Goal: Information Seeking & Learning: Learn about a topic

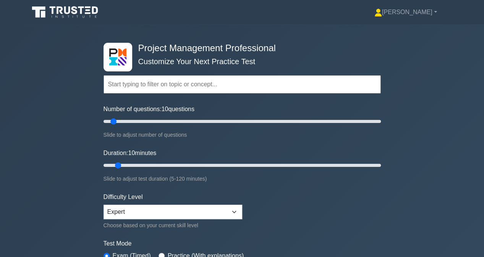
click at [138, 89] on input "text" at bounding box center [243, 84] width 278 height 18
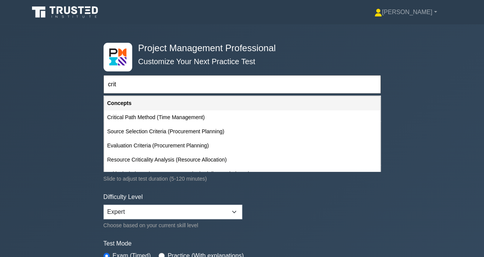
click at [154, 115] on div "Critical Path Method (Time Management)" at bounding box center [242, 117] width 276 height 14
type input "Critical Path Method (Time Management)"
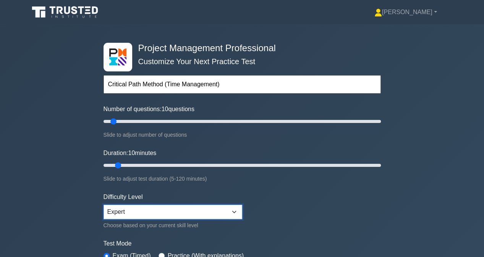
click at [160, 211] on select "Beginner Intermediate Expert" at bounding box center [173, 212] width 139 height 15
select select "intermediate"
click at [104, 205] on select "Beginner Intermediate Expert" at bounding box center [173, 212] width 139 height 15
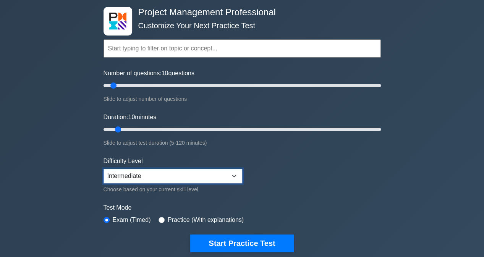
scroll to position [76, 0]
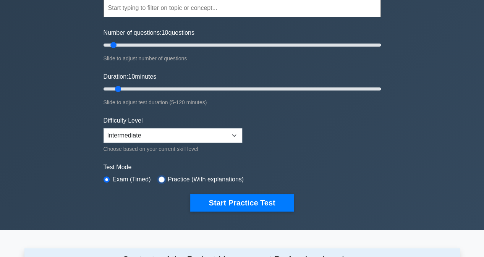
click at [159, 177] on input "radio" at bounding box center [162, 180] width 6 height 6
radio input "true"
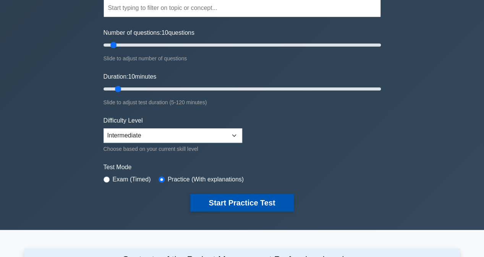
click at [217, 196] on button "Start Practice Test" at bounding box center [241, 203] width 103 height 18
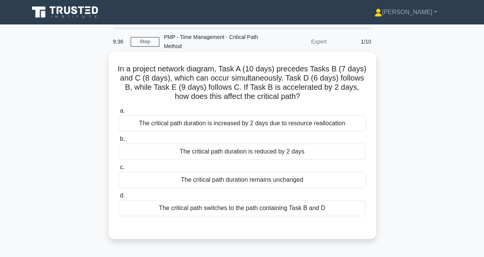
click at [210, 182] on div "The critical path duration remains unchanged" at bounding box center [242, 180] width 248 height 16
click at [118, 170] on input "c. The critical path duration remains unchanged" at bounding box center [118, 167] width 0 height 5
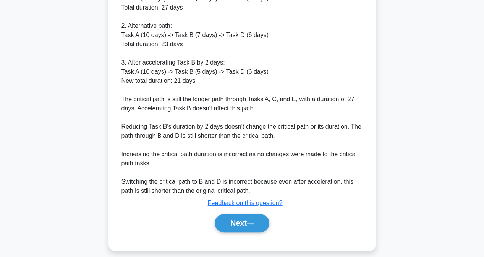
scroll to position [286, 0]
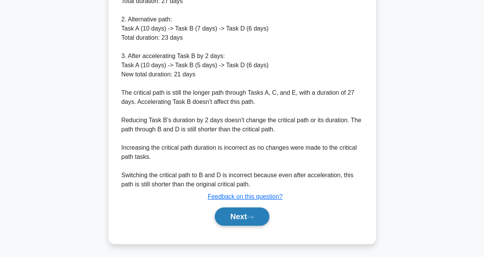
click at [242, 216] on button "Next" at bounding box center [242, 217] width 55 height 18
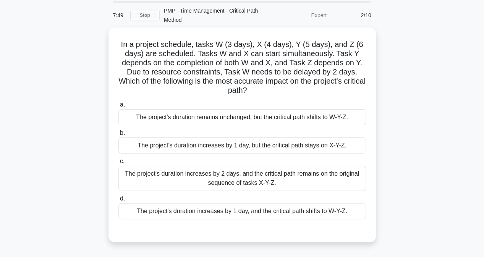
scroll to position [38, 0]
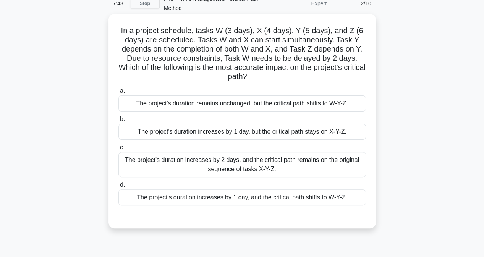
click at [144, 198] on div "The project's duration increases by 1 day, and the critical path shifts to W-Y-…" at bounding box center [242, 198] width 248 height 16
click at [118, 188] on input "d. The project's duration increases by 1 day, and the critical path shifts to W…" at bounding box center [118, 185] width 0 height 5
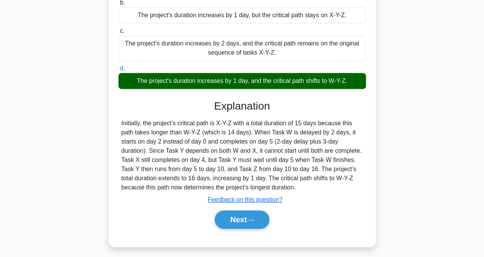
scroll to position [158, 0]
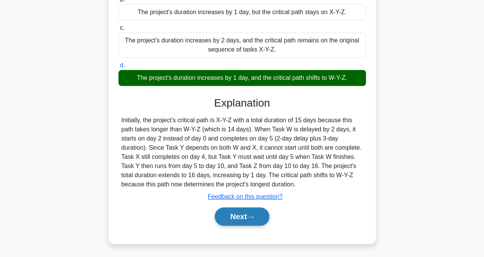
click at [241, 213] on button "Next" at bounding box center [242, 217] width 55 height 18
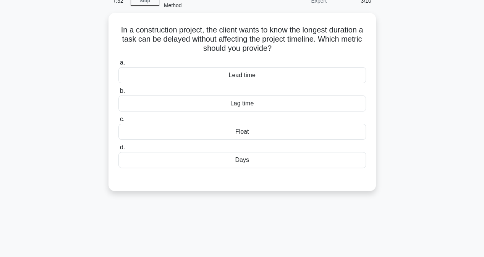
scroll to position [0, 0]
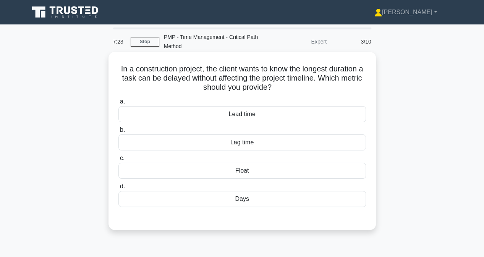
click at [186, 171] on div "Float" at bounding box center [242, 171] width 248 height 16
click at [118, 161] on input "c. Float" at bounding box center [118, 158] width 0 height 5
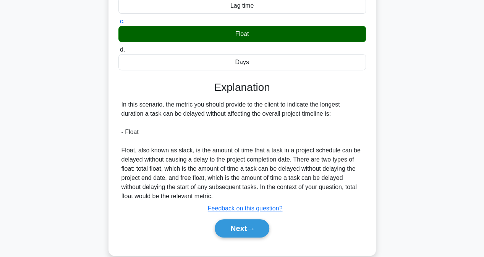
scroll to position [156, 0]
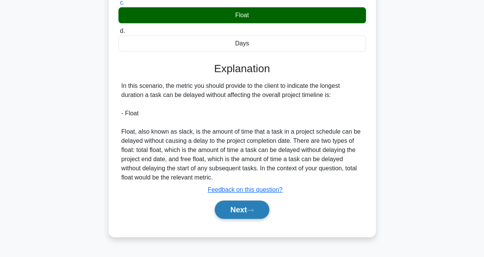
click at [226, 206] on button "Next" at bounding box center [242, 210] width 55 height 18
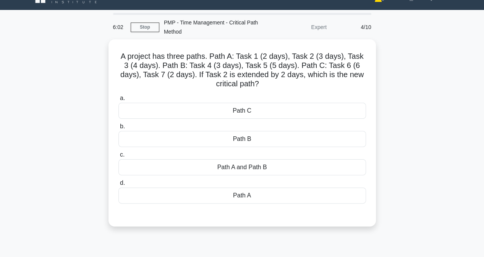
scroll to position [0, 0]
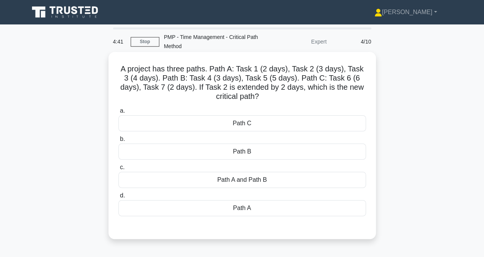
click at [245, 208] on div "Path A" at bounding box center [242, 208] width 248 height 16
click at [118, 198] on input "d. Path A" at bounding box center [118, 195] width 0 height 5
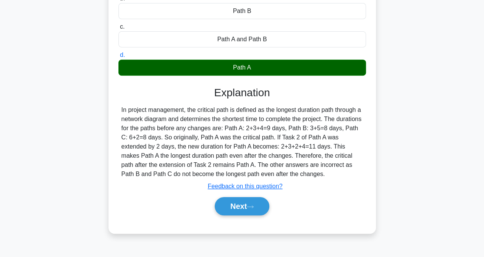
scroll to position [153, 0]
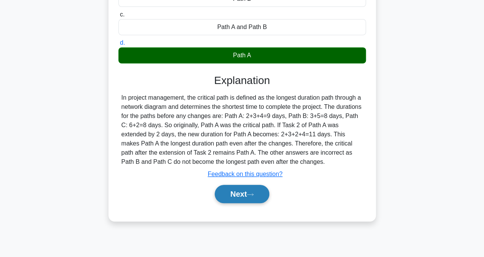
click at [241, 198] on button "Next" at bounding box center [242, 194] width 55 height 18
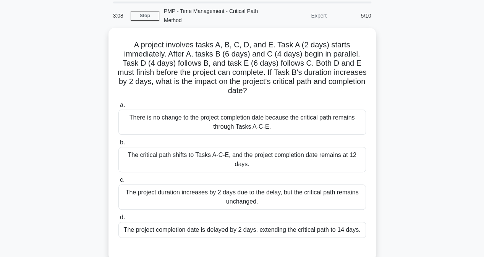
scroll to position [38, 0]
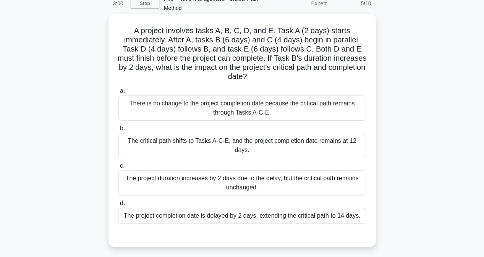
click at [146, 219] on div "The project completion date is delayed by 2 days, extending the critical path t…" at bounding box center [242, 216] width 248 height 16
click at [118, 206] on input "d. The project completion date is delayed by 2 days, extending the critical pat…" at bounding box center [118, 203] width 0 height 5
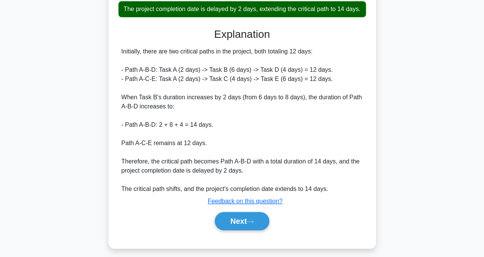
scroll to position [259, 0]
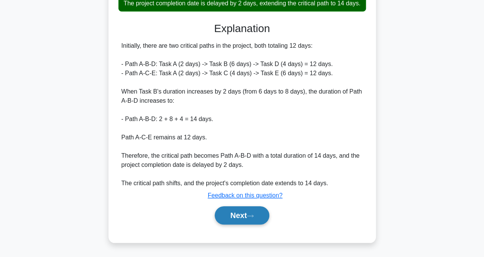
click at [217, 218] on button "Next" at bounding box center [242, 215] width 55 height 18
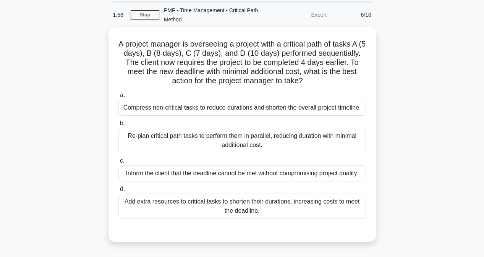
scroll to position [76, 0]
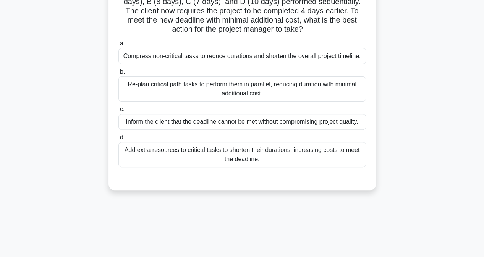
click at [155, 88] on div "Re-plan critical path tasks to perform them in parallel, reducing duration with…" at bounding box center [242, 88] width 248 height 25
click at [118, 75] on input "b. Re-plan critical path tasks to perform them in parallel, reducing duration w…" at bounding box center [118, 72] width 0 height 5
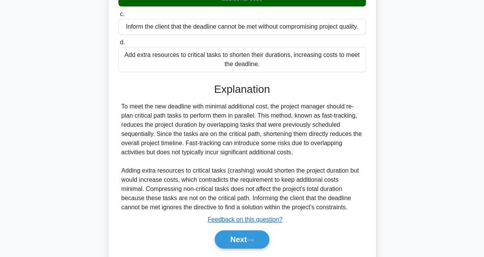
scroll to position [191, 0]
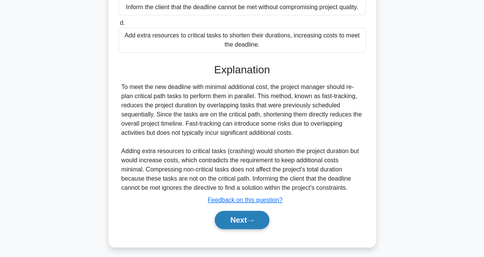
click at [241, 221] on button "Next" at bounding box center [242, 220] width 55 height 18
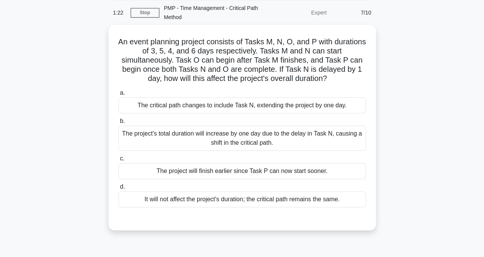
scroll to position [41, 0]
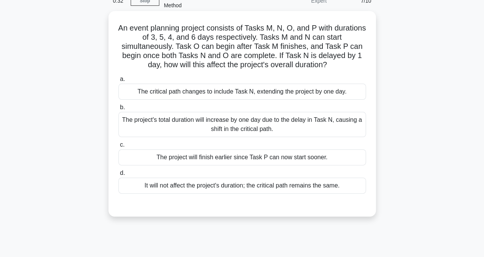
click at [163, 188] on div "It will not affect the project's duration; the critical path remains the same." at bounding box center [242, 186] width 248 height 16
click at [118, 176] on input "d. It will not affect the project's duration; the critical path remains the sam…" at bounding box center [118, 173] width 0 height 5
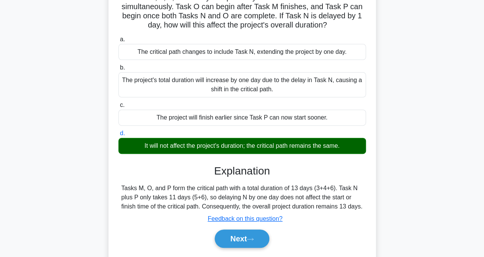
scroll to position [117, 0]
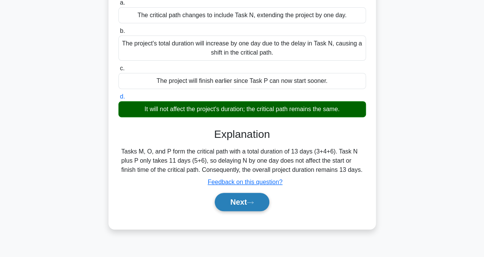
click at [234, 200] on button "Next" at bounding box center [242, 202] width 55 height 18
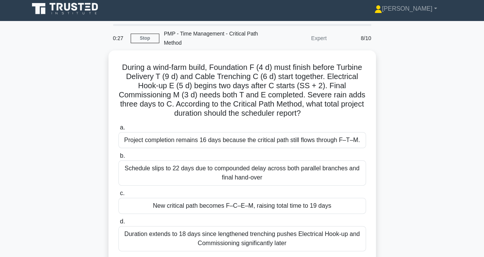
scroll to position [3, 0]
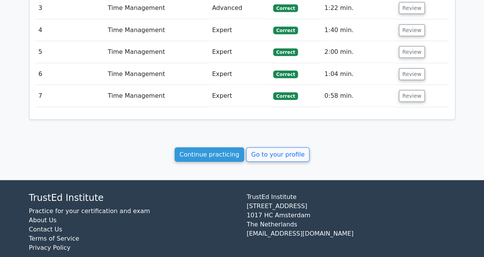
scroll to position [902, 0]
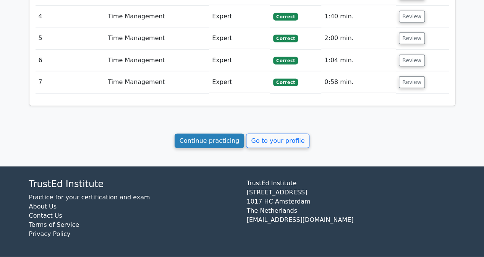
click at [209, 140] on link "Continue practicing" at bounding box center [210, 141] width 70 height 15
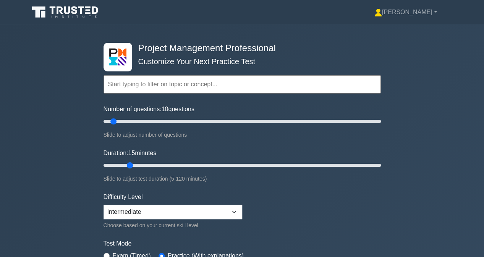
drag, startPoint x: 119, startPoint y: 164, endPoint x: 128, endPoint y: 164, distance: 8.4
type input "15"
click at [128, 164] on input "Duration: 15 minutes" at bounding box center [243, 165] width 278 height 9
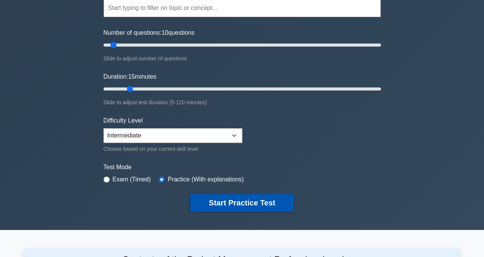
click at [232, 199] on button "Start Practice Test" at bounding box center [241, 203] width 103 height 18
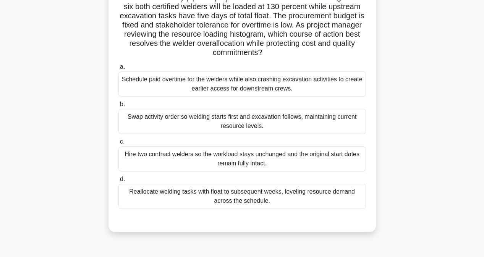
scroll to position [76, 0]
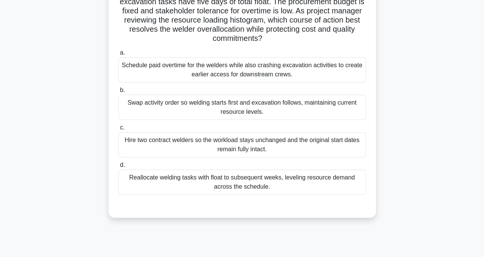
click at [181, 183] on div "Reallocate welding tasks with float to subsequent weeks, leveling resource dema…" at bounding box center [242, 182] width 248 height 25
click at [118, 168] on input "d. Reallocate welding tasks with float to subsequent weeks, leveling resource d…" at bounding box center [118, 165] width 0 height 5
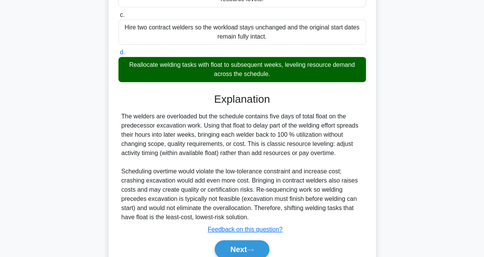
scroll to position [222, 0]
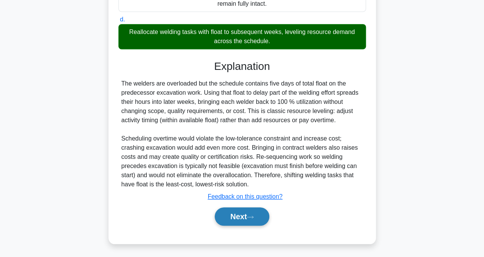
click at [231, 217] on button "Next" at bounding box center [242, 217] width 55 height 18
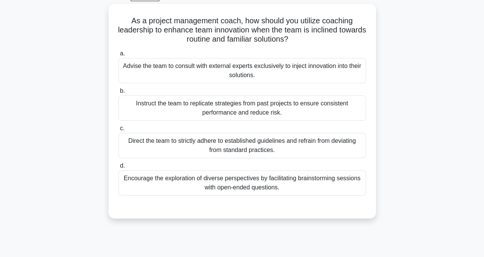
scroll to position [3, 0]
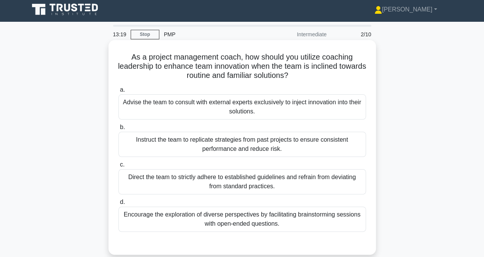
click at [182, 219] on div "Encourage the exploration of diverse perspectives by facilitating brainstorming…" at bounding box center [242, 219] width 248 height 25
click at [118, 205] on input "d. Encourage the exploration of diverse perspectives by facilitating brainstorm…" at bounding box center [118, 202] width 0 height 5
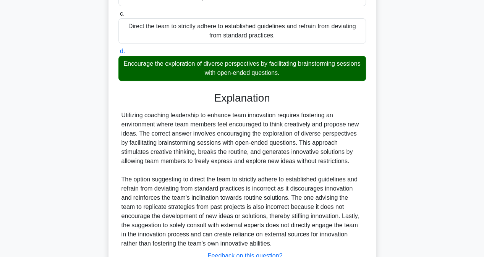
scroll to position [213, 0]
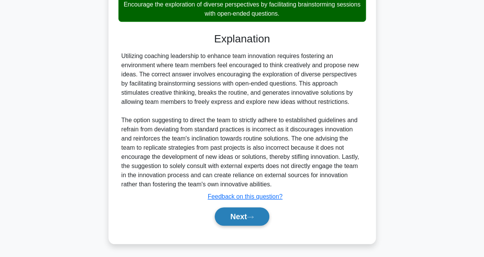
click at [222, 218] on button "Next" at bounding box center [242, 217] width 55 height 18
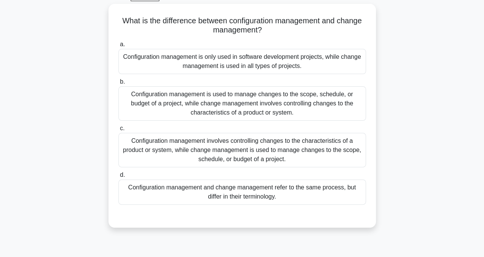
scroll to position [3, 0]
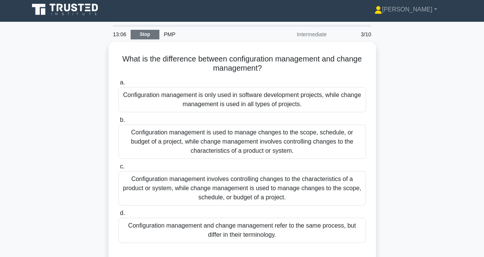
click at [138, 34] on link "Stop" at bounding box center [145, 35] width 29 height 10
click at [148, 35] on link "Stop" at bounding box center [145, 35] width 29 height 10
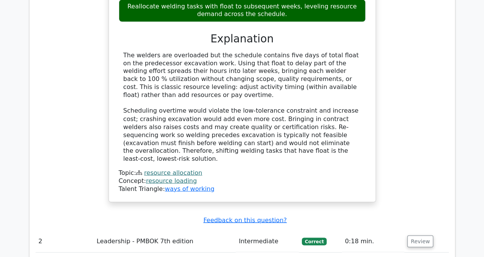
scroll to position [750, 0]
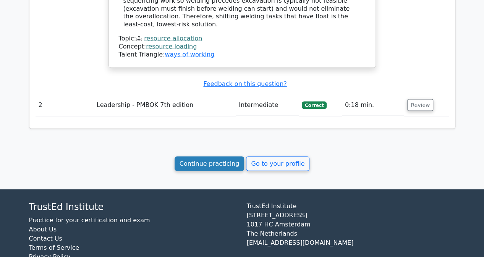
click at [211, 157] on link "Continue practicing" at bounding box center [210, 164] width 70 height 15
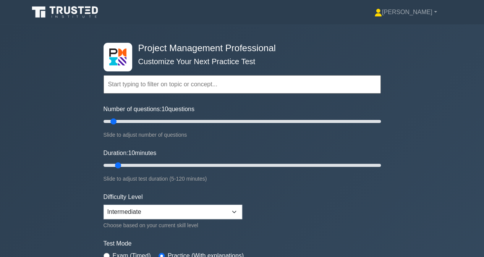
click at [126, 88] on input "text" at bounding box center [243, 84] width 278 height 18
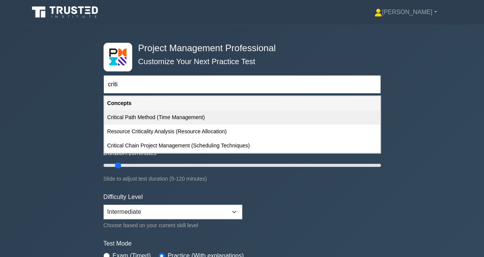
click at [128, 121] on div "Critical Path Method (Time Management)" at bounding box center [242, 117] width 276 height 14
type input "Critical Path Method (Time Management)"
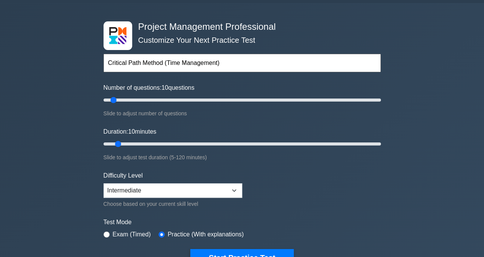
scroll to position [38, 0]
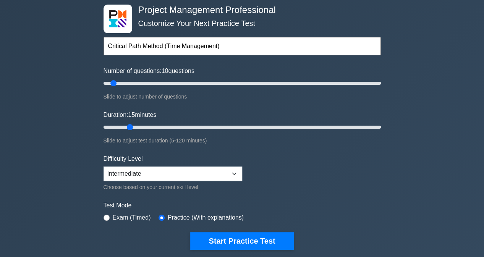
drag, startPoint x: 117, startPoint y: 124, endPoint x: 125, endPoint y: 124, distance: 8.4
type input "15"
click at [125, 124] on input "Duration: 15 minutes" at bounding box center [243, 127] width 278 height 9
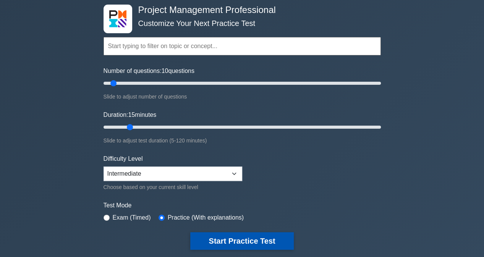
click at [246, 240] on button "Start Practice Test" at bounding box center [241, 241] width 103 height 18
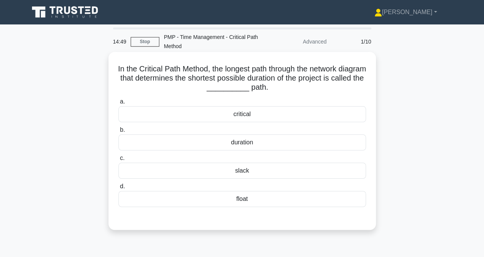
click at [239, 116] on div "critical" at bounding box center [242, 114] width 248 height 16
click at [118, 104] on input "a. critical" at bounding box center [118, 101] width 0 height 5
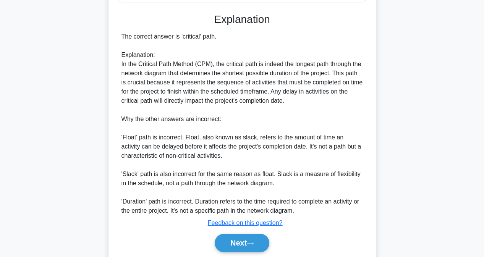
scroll to position [231, 0]
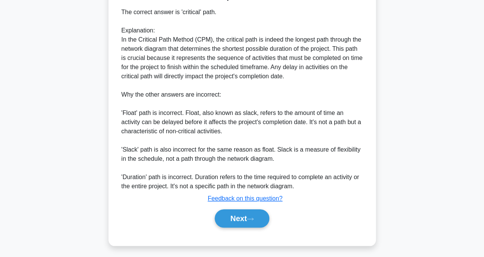
click at [248, 213] on button "Next" at bounding box center [242, 218] width 55 height 18
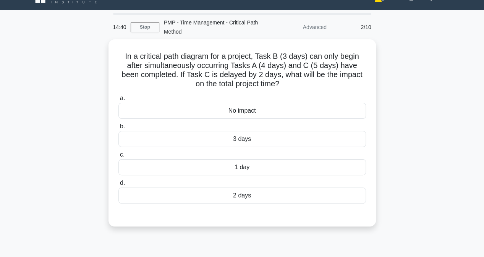
scroll to position [3, 0]
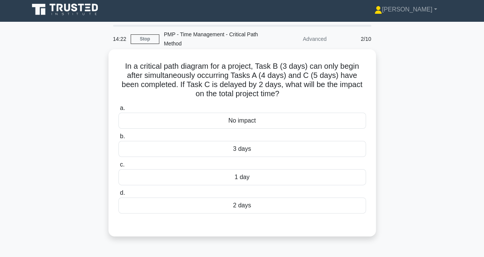
click at [225, 206] on div "2 days" at bounding box center [242, 206] width 248 height 16
click at [118, 196] on input "d. 2 days" at bounding box center [118, 193] width 0 height 5
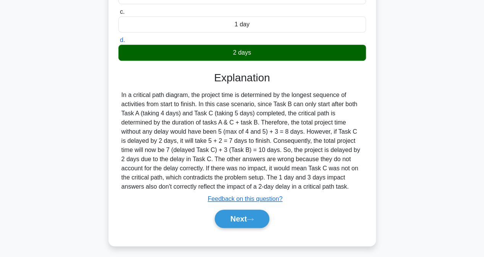
scroll to position [158, 0]
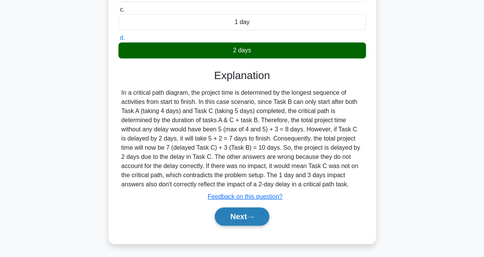
click at [232, 214] on button "Next" at bounding box center [242, 217] width 55 height 18
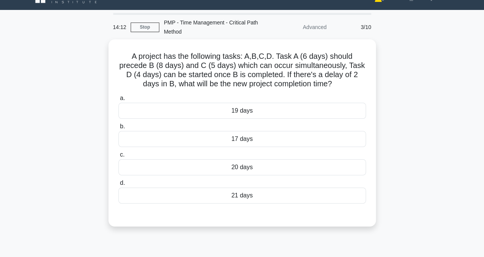
scroll to position [3, 0]
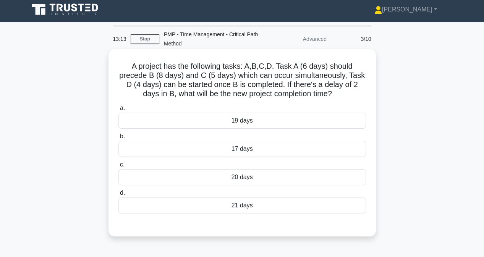
click at [216, 177] on div "20 days" at bounding box center [242, 177] width 248 height 16
click at [118, 167] on input "c. 20 days" at bounding box center [118, 164] width 0 height 5
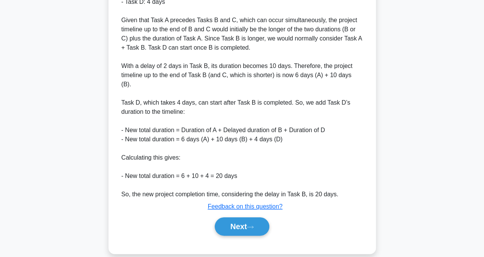
scroll to position [314, 0]
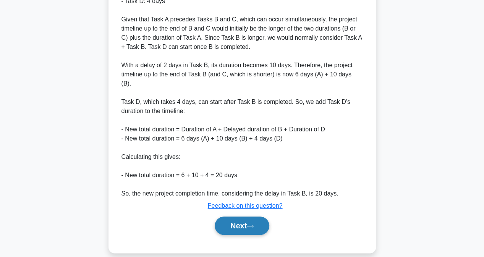
click at [232, 218] on button "Next" at bounding box center [242, 226] width 55 height 18
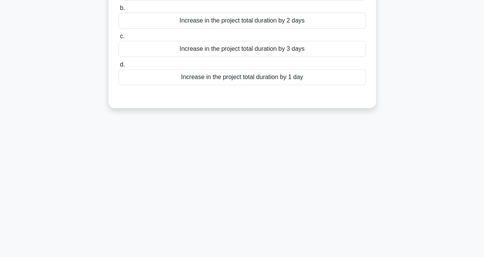
scroll to position [3, 0]
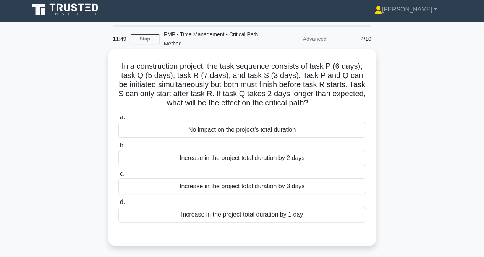
click at [196, 214] on div "Increase in the project total duration by 1 day" at bounding box center [242, 215] width 248 height 16
click at [118, 205] on input "d. Increase in the project total duration by 1 day" at bounding box center [118, 202] width 0 height 5
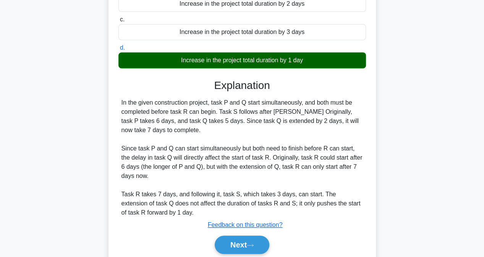
scroll to position [185, 0]
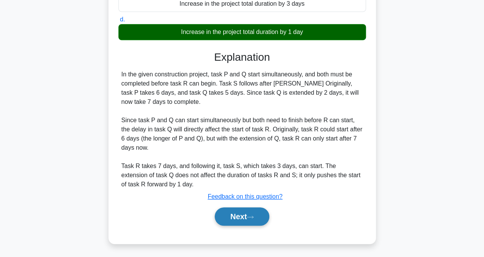
click at [235, 218] on button "Next" at bounding box center [242, 217] width 55 height 18
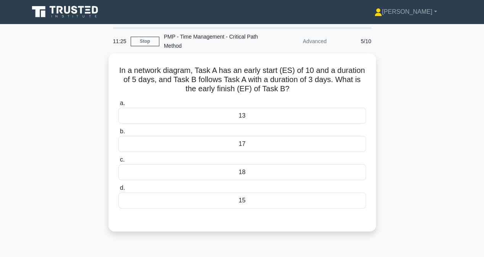
scroll to position [0, 0]
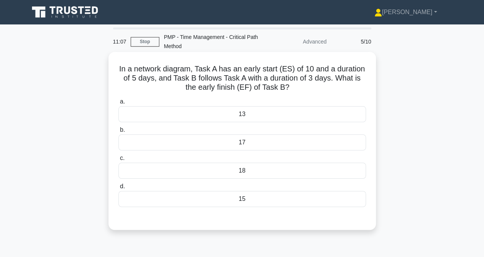
click at [204, 176] on div "18" at bounding box center [242, 171] width 248 height 16
click at [118, 161] on input "c. 18" at bounding box center [118, 158] width 0 height 5
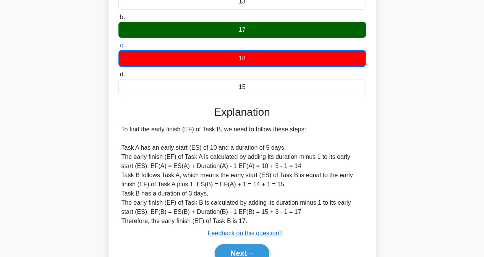
scroll to position [153, 0]
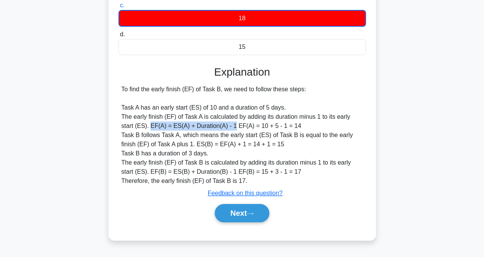
drag, startPoint x: 135, startPoint y: 127, endPoint x: 218, endPoint y: 127, distance: 82.6
click at [218, 127] on div "To find the early finish (EF) of Task B, we need to follow these steps: Task A …" at bounding box center [243, 135] width 242 height 101
copy div "EF(A) = ES(A) + Duration(A) - 1"
click at [241, 215] on button "Next" at bounding box center [242, 213] width 55 height 18
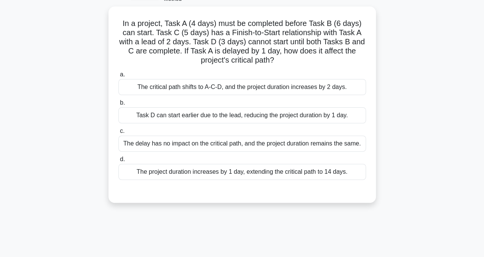
scroll to position [0, 0]
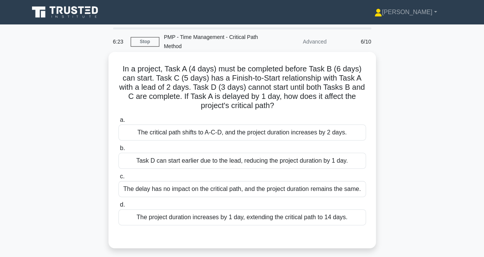
click at [178, 215] on div "The project duration increases by 1 day, extending the critical path to 14 days." at bounding box center [242, 217] width 248 height 16
click at [118, 208] on input "d. The project duration increases by 1 day, extending the critical path to 14 d…" at bounding box center [118, 205] width 0 height 5
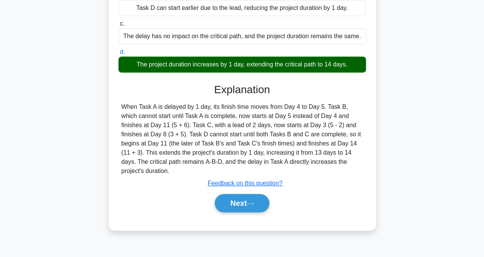
scroll to position [156, 0]
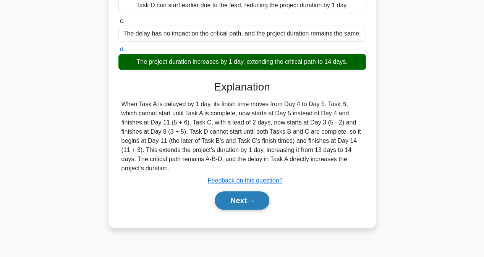
click at [239, 192] on button "Next" at bounding box center [242, 201] width 55 height 18
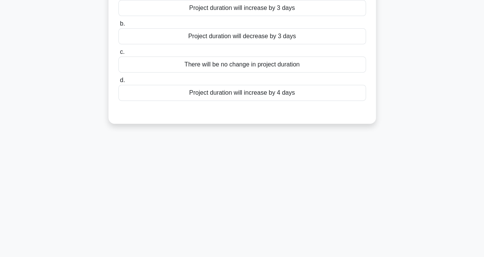
scroll to position [0, 0]
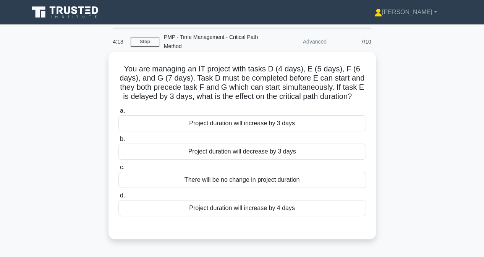
click at [145, 127] on div "Project duration will increase by 3 days" at bounding box center [242, 123] width 248 height 16
click at [118, 114] on input "a. Project duration will increase by 3 days" at bounding box center [118, 111] width 0 height 5
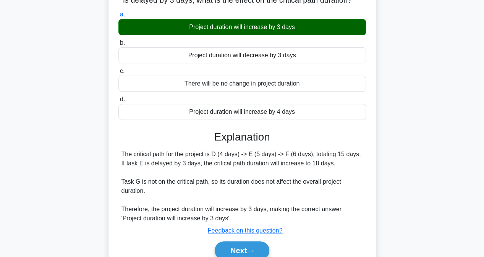
scroll to position [115, 0]
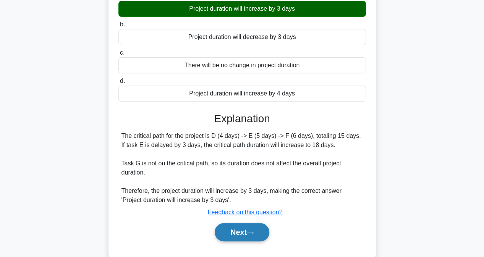
click at [232, 231] on button "Next" at bounding box center [242, 232] width 55 height 18
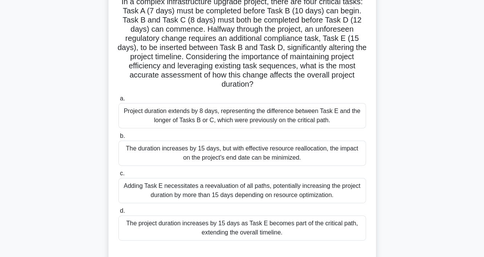
scroll to position [76, 0]
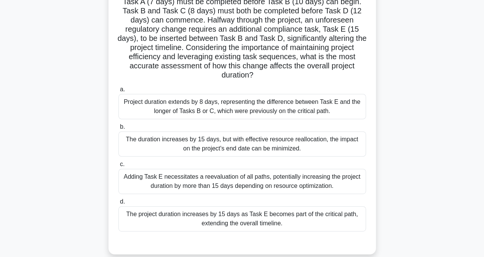
click at [180, 218] on div "The project duration increases by 15 days as Task E becomes part of the critica…" at bounding box center [242, 218] width 248 height 25
click at [118, 205] on input "d. The project duration increases by 15 days as Task E becomes part of the crit…" at bounding box center [118, 202] width 0 height 5
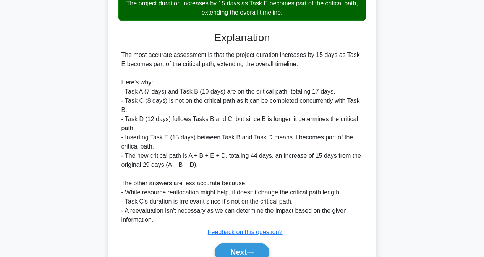
scroll to position [323, 0]
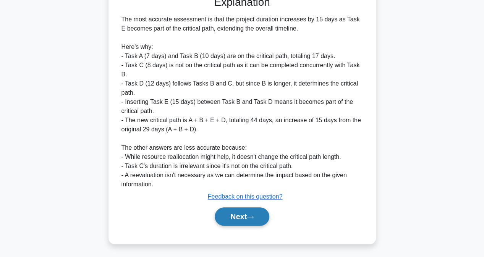
click at [254, 217] on icon at bounding box center [250, 217] width 7 height 4
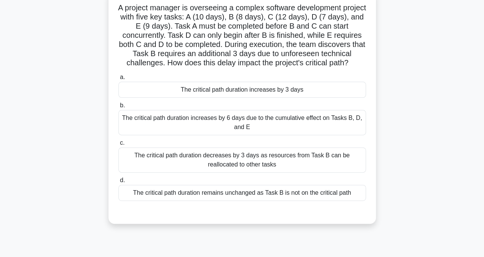
scroll to position [3, 0]
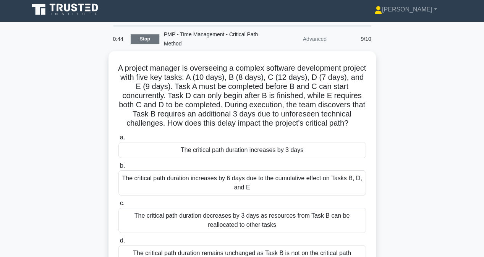
click at [138, 40] on link "Stop" at bounding box center [145, 39] width 29 height 10
click at [141, 38] on link "Stop" at bounding box center [145, 39] width 29 height 10
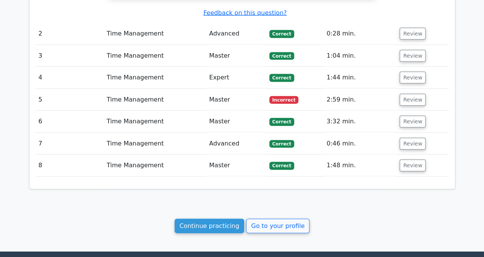
scroll to position [726, 0]
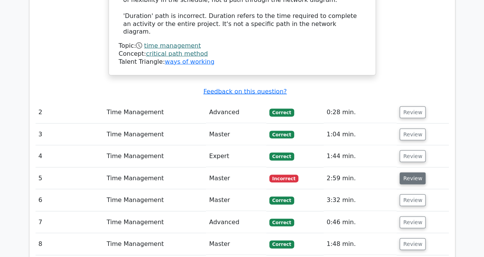
click at [407, 173] on button "Review" at bounding box center [413, 179] width 26 height 12
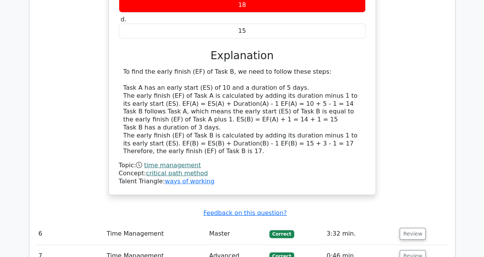
scroll to position [1070, 0]
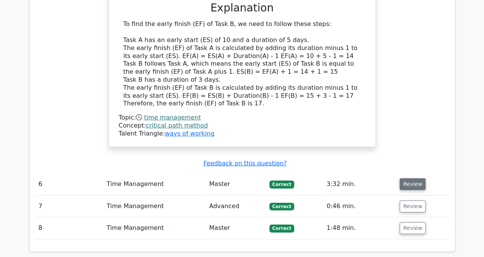
click at [411, 179] on button "Review" at bounding box center [413, 185] width 26 height 12
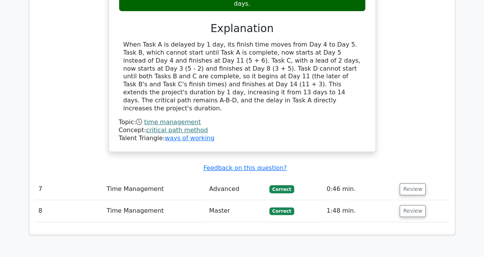
scroll to position [1485, 0]
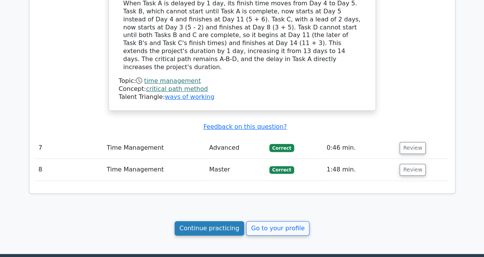
click at [211, 221] on link "Continue practicing" at bounding box center [210, 228] width 70 height 15
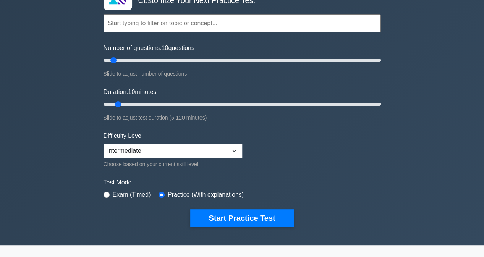
scroll to position [38, 0]
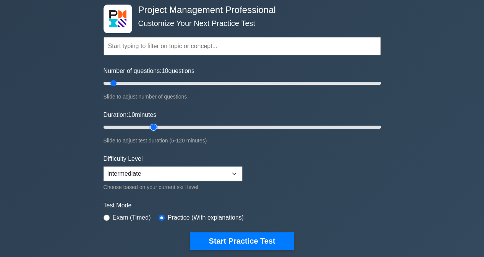
click at [155, 124] on input "Duration: 10 minutes" at bounding box center [243, 127] width 278 height 9
drag, startPoint x: 157, startPoint y: 127, endPoint x: 163, endPoint y: 126, distance: 5.4
type input "30"
click at [163, 126] on input "Duration: 30 minutes" at bounding box center [243, 127] width 278 height 9
click at [210, 174] on select "Beginner Intermediate Expert" at bounding box center [173, 174] width 139 height 15
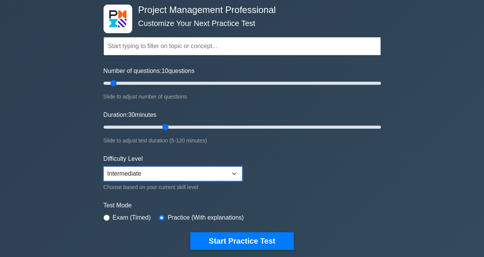
select select "expert"
click at [104, 167] on select "Beginner Intermediate Expert" at bounding box center [173, 174] width 139 height 15
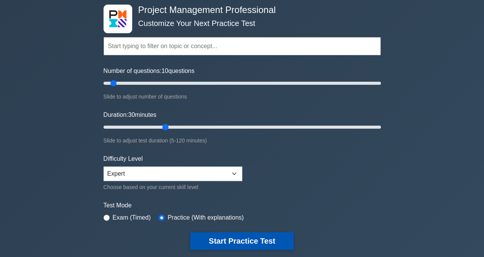
click at [240, 239] on button "Start Practice Test" at bounding box center [241, 241] width 103 height 18
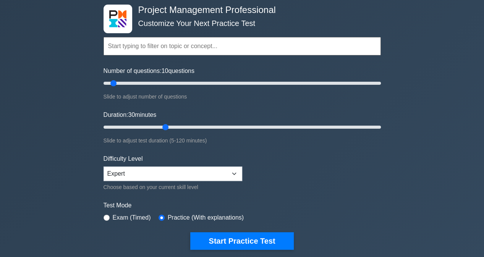
click at [132, 44] on input "text" at bounding box center [243, 46] width 278 height 18
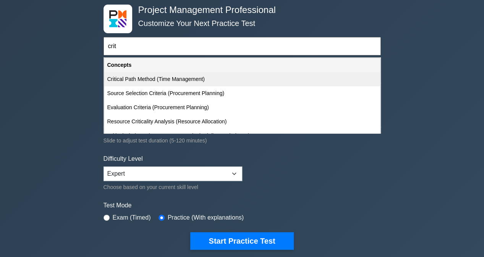
click at [138, 77] on div "Critical Path Method (Time Management)" at bounding box center [242, 79] width 276 height 14
type input "Critical Path Method (Time Management)"
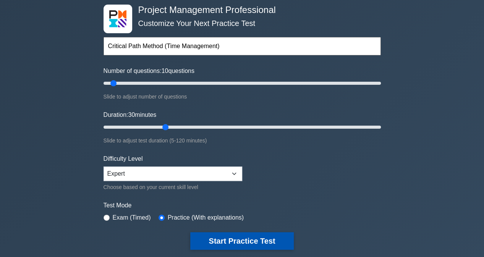
click at [218, 238] on button "Start Practice Test" at bounding box center [241, 241] width 103 height 18
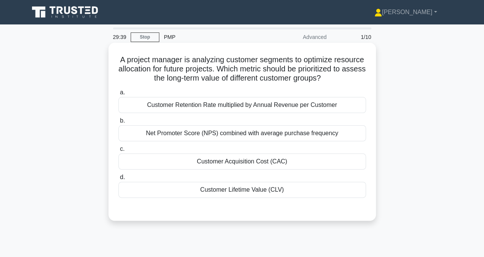
click at [166, 113] on div "Customer Retention Rate multiplied by Annual Revenue per Customer" at bounding box center [242, 105] width 248 height 16
click at [118, 95] on input "a. Customer Retention Rate multiplied by Annual Revenue per Customer" at bounding box center [118, 92] width 0 height 5
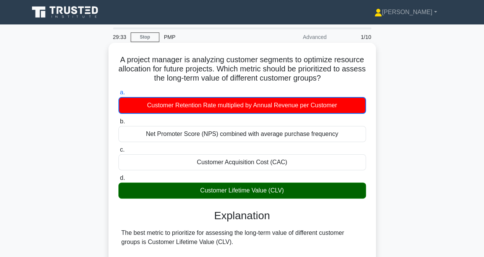
scroll to position [38, 0]
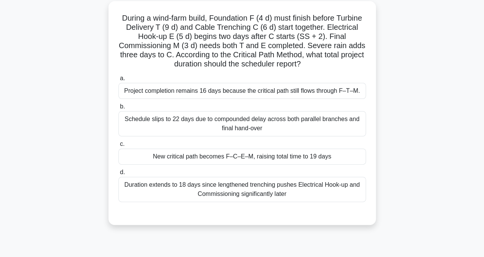
scroll to position [41, 0]
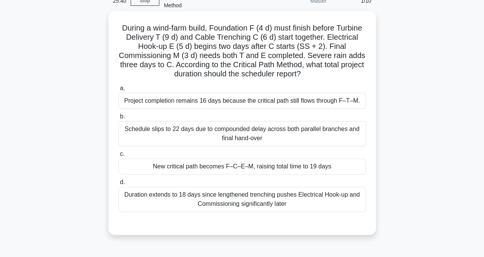
click at [295, 165] on div "New critical path becomes F–C–E–M, raising total time to 19 days" at bounding box center [242, 167] width 248 height 16
click at [118, 157] on input "c. New critical path becomes F–C–E–M, raising total time to 19 days" at bounding box center [118, 154] width 0 height 5
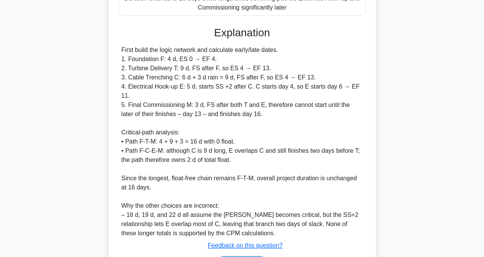
scroll to position [278, 0]
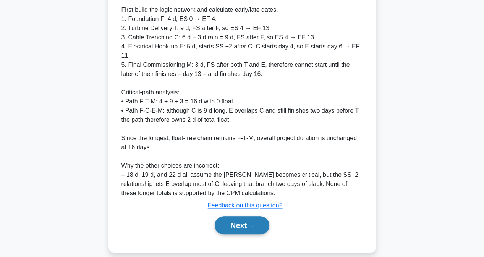
click at [235, 218] on button "Next" at bounding box center [242, 225] width 55 height 18
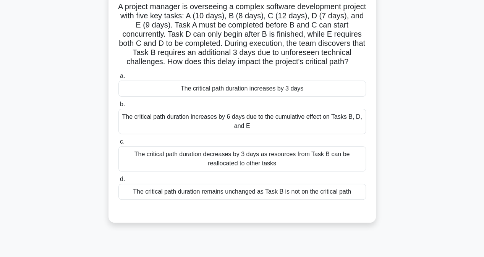
scroll to position [76, 0]
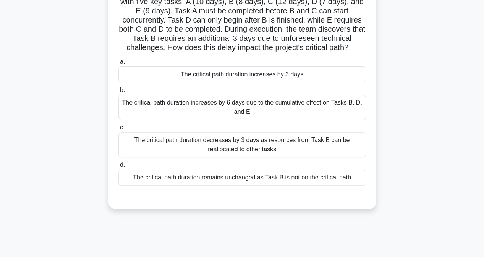
click at [170, 81] on div "The critical path duration increases by 3 days" at bounding box center [242, 75] width 248 height 16
click at [118, 65] on input "a. The critical path duration increases by 3 days" at bounding box center [118, 62] width 0 height 5
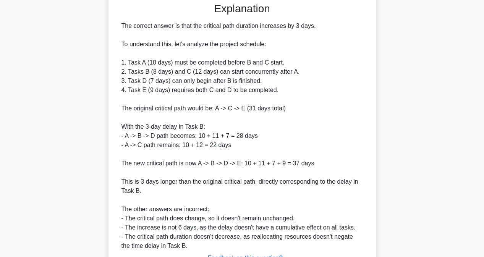
scroll to position [341, 0]
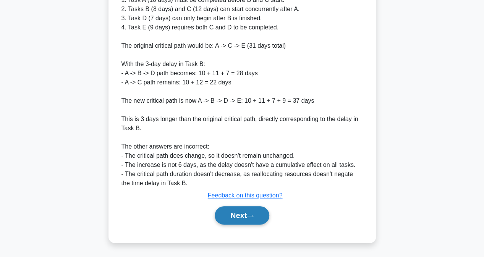
click at [230, 217] on button "Next" at bounding box center [242, 215] width 55 height 18
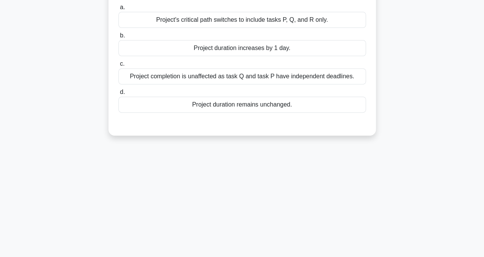
scroll to position [0, 0]
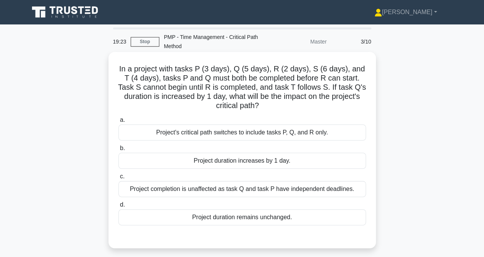
click at [193, 162] on div "Project duration increases by 1 day." at bounding box center [242, 161] width 248 height 16
click at [118, 151] on input "b. Project duration increases by 1 day." at bounding box center [118, 148] width 0 height 5
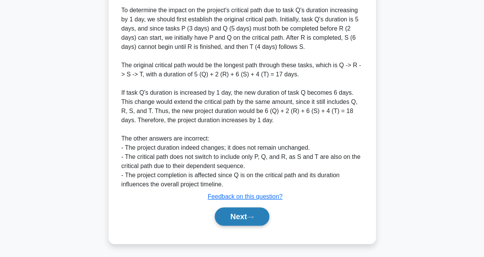
click at [248, 217] on button "Next" at bounding box center [242, 217] width 55 height 18
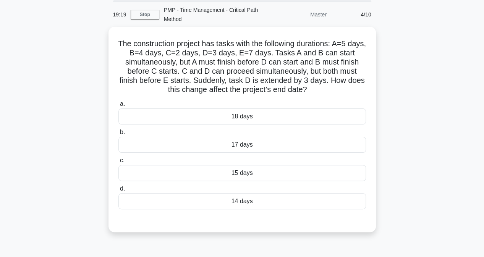
scroll to position [3, 0]
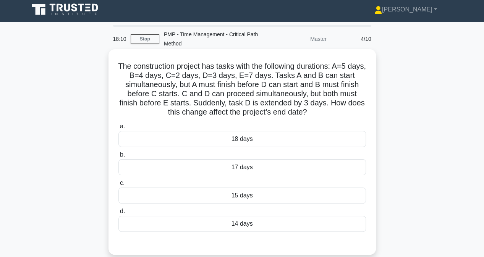
click at [212, 140] on div "18 days" at bounding box center [242, 139] width 248 height 16
click at [118, 129] on input "a. 18 days" at bounding box center [118, 126] width 0 height 5
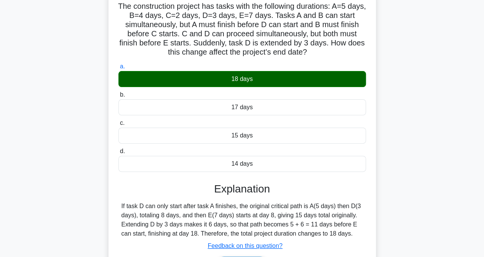
scroll to position [117, 0]
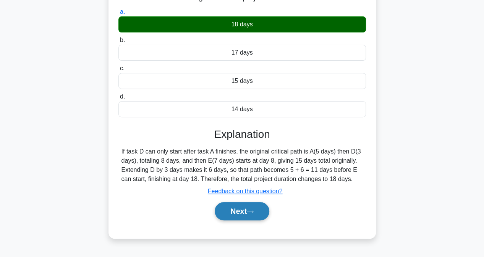
click at [243, 209] on button "Next" at bounding box center [242, 211] width 55 height 18
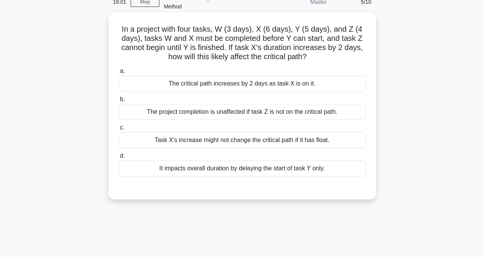
scroll to position [0, 0]
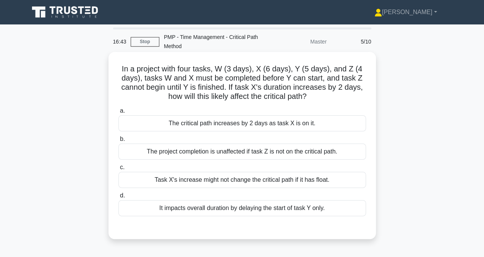
click at [201, 122] on div "The critical path increases by 2 days as task X is on it." at bounding box center [242, 123] width 248 height 16
click at [118, 114] on input "a. The critical path increases by 2 days as task X is on it." at bounding box center [118, 111] width 0 height 5
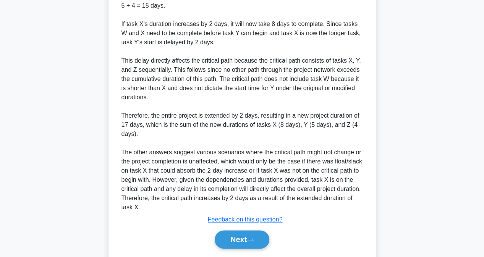
scroll to position [360, 0]
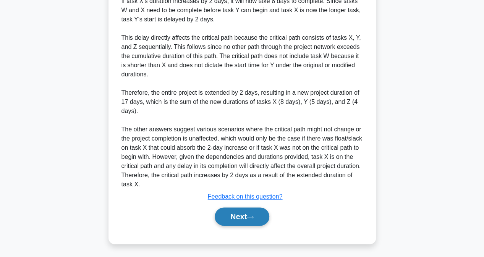
click at [234, 220] on button "Next" at bounding box center [242, 217] width 55 height 18
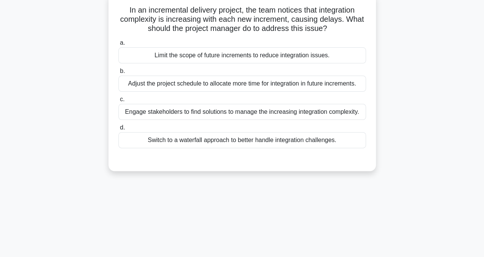
scroll to position [0, 0]
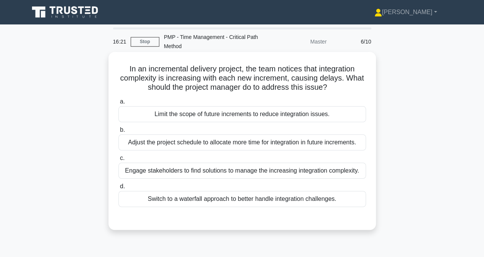
click at [152, 172] on div "Engage stakeholders to find solutions to manage the increasing integration comp…" at bounding box center [242, 171] width 248 height 16
click at [118, 161] on input "c. Engage stakeholders to find solutions to manage the increasing integration c…" at bounding box center [118, 158] width 0 height 5
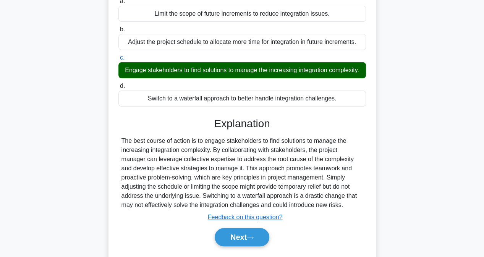
scroll to position [115, 0]
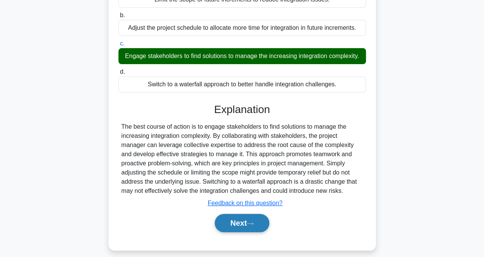
click at [232, 232] on button "Next" at bounding box center [242, 223] width 55 height 18
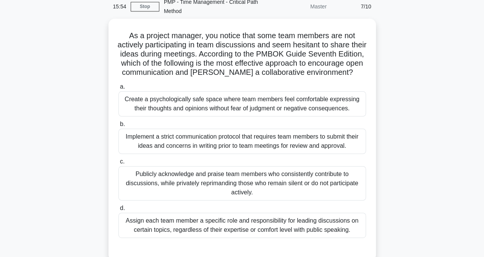
scroll to position [76, 0]
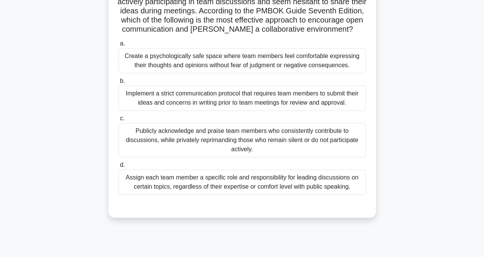
click at [131, 69] on div "Create a psychologically safe space where team members feel comfortable express…" at bounding box center [242, 60] width 248 height 25
click at [118, 46] on input "a. Create a psychologically safe space where team members feel comfortable expr…" at bounding box center [118, 43] width 0 height 5
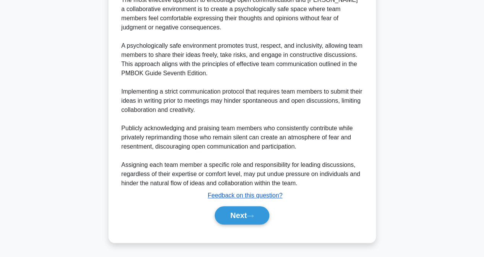
scroll to position [314, 0]
click at [236, 220] on button "Next" at bounding box center [242, 215] width 55 height 18
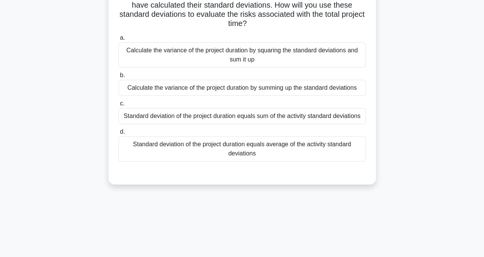
scroll to position [3, 0]
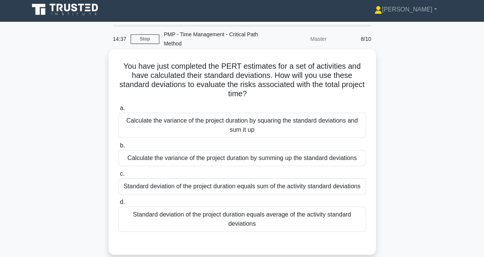
click at [160, 161] on div "Calculate the variance of the project duration by summing up the standard devia…" at bounding box center [242, 158] width 248 height 16
click at [118, 148] on input "b. Calculate the variance of the project duration by summing up the standard de…" at bounding box center [118, 145] width 0 height 5
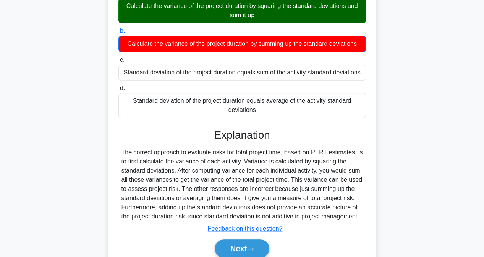
scroll to position [156, 0]
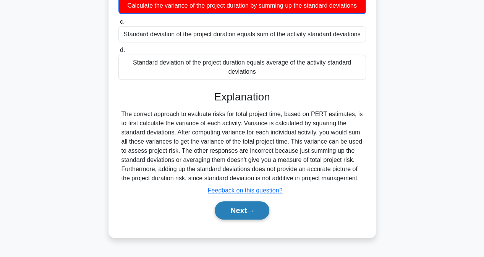
click at [230, 211] on button "Next" at bounding box center [242, 210] width 55 height 18
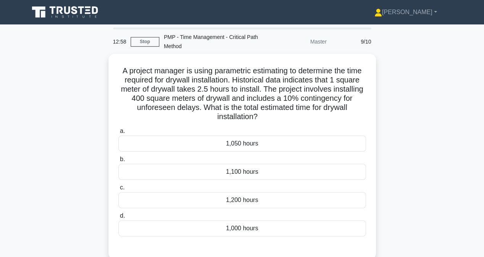
scroll to position [0, 0]
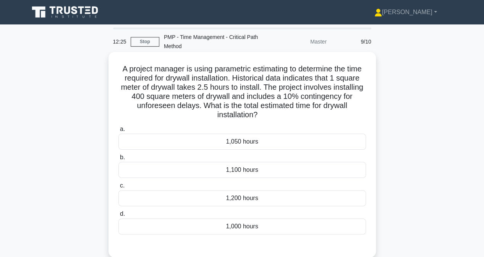
click at [228, 225] on div "1,000 hours" at bounding box center [242, 227] width 248 height 16
click at [118, 217] on input "d. 1,000 hours" at bounding box center [118, 214] width 0 height 5
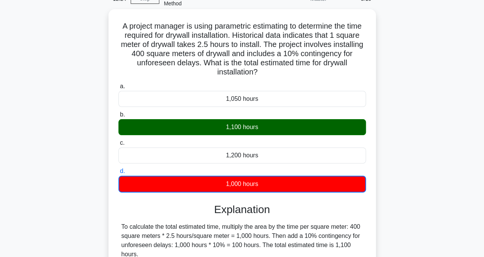
scroll to position [115, 0]
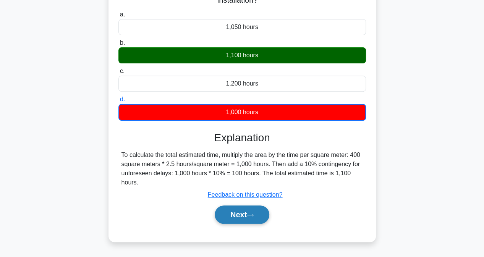
click at [245, 211] on button "Next" at bounding box center [242, 215] width 55 height 18
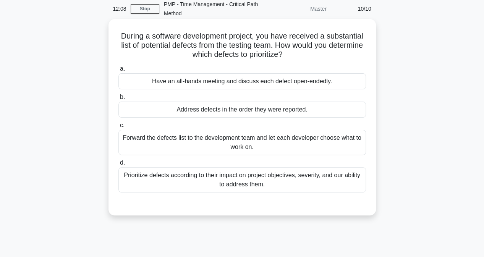
scroll to position [0, 0]
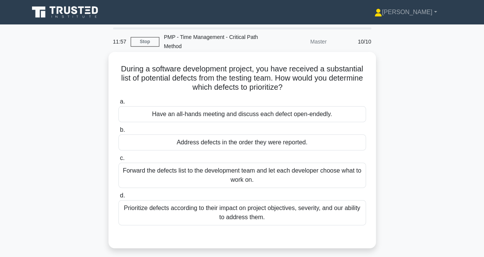
click at [209, 208] on div "Prioritize defects according to their impact on project objectives, severity, a…" at bounding box center [242, 212] width 248 height 25
click at [118, 198] on input "d. Prioritize defects according to their impact on project objectives, severity…" at bounding box center [118, 195] width 0 height 5
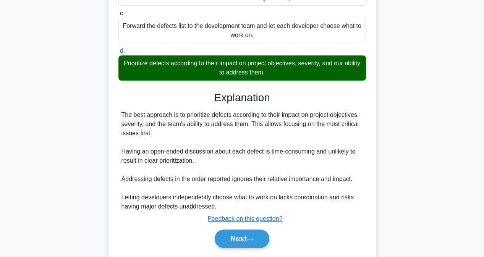
scroll to position [167, 0]
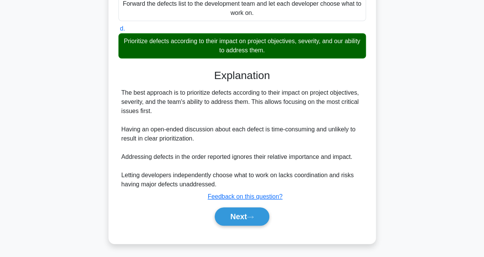
click at [216, 224] on div "Next" at bounding box center [242, 217] width 251 height 18
click at [227, 216] on button "Next" at bounding box center [242, 217] width 55 height 18
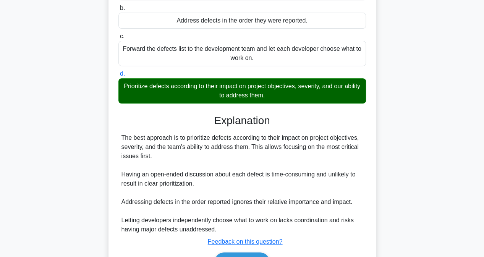
scroll to position [91, 0]
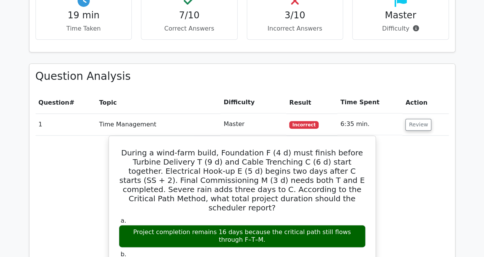
scroll to position [306, 0]
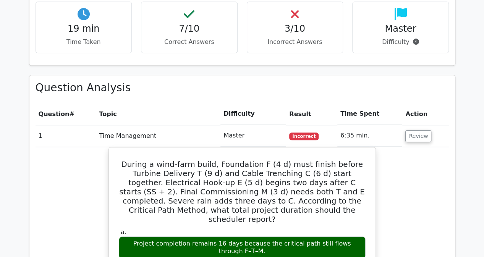
click at [414, 42] on div at bounding box center [413, 43] width 5 height 2
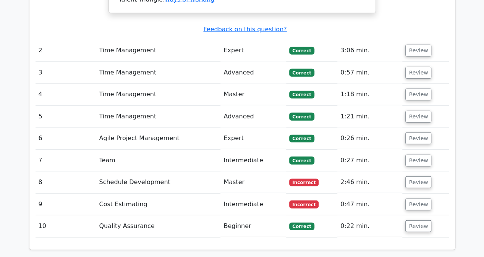
scroll to position [1001, 0]
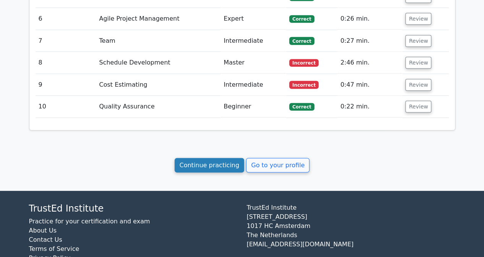
click at [211, 158] on link "Continue practicing" at bounding box center [210, 165] width 70 height 15
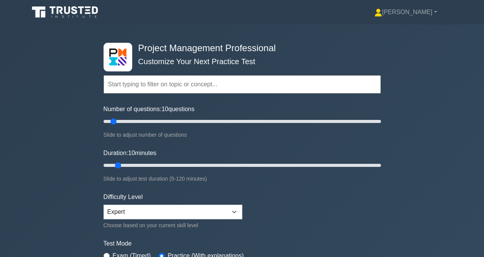
click at [140, 86] on input "text" at bounding box center [243, 84] width 278 height 18
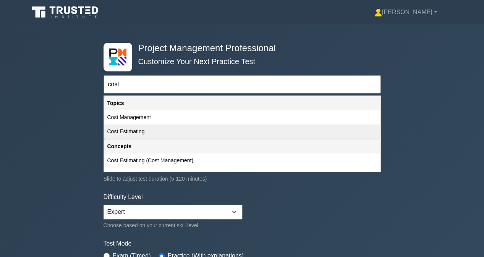
click at [142, 129] on div "Cost Estimating" at bounding box center [242, 132] width 276 height 14
type input "Cost Estimating"
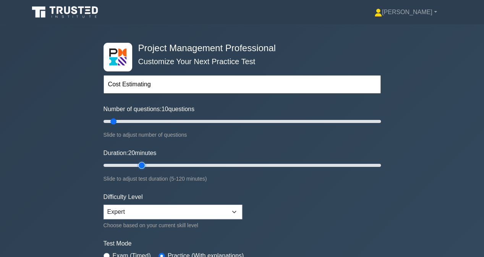
drag, startPoint x: 116, startPoint y: 164, endPoint x: 140, endPoint y: 164, distance: 23.7
type input "20"
click at [140, 164] on input "Duration: 20 minutes" at bounding box center [243, 165] width 278 height 9
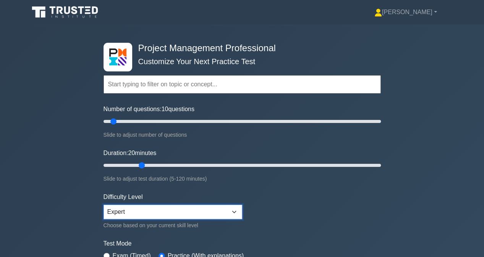
click at [138, 213] on select "Beginner Intermediate Expert" at bounding box center [173, 212] width 139 height 15
select select "intermediate"
click at [104, 205] on select "Beginner Intermediate Expert" at bounding box center [173, 212] width 139 height 15
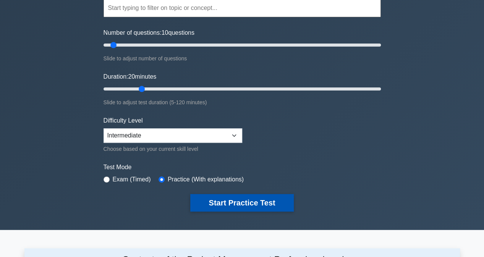
click at [219, 199] on button "Start Practice Test" at bounding box center [241, 203] width 103 height 18
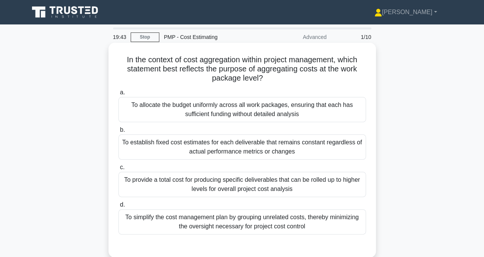
scroll to position [38, 0]
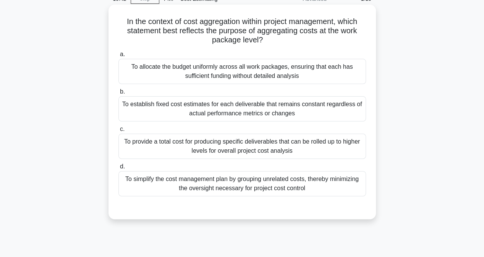
click at [205, 149] on div "To provide a total cost for producing specific deliverables that can be rolled …" at bounding box center [242, 146] width 248 height 25
click at [118, 132] on input "c. To provide a total cost for producing specific deliverables that can be roll…" at bounding box center [118, 129] width 0 height 5
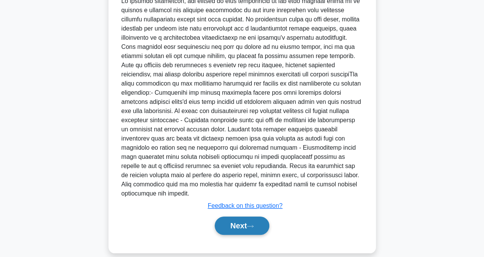
click at [248, 218] on button "Next" at bounding box center [242, 226] width 55 height 18
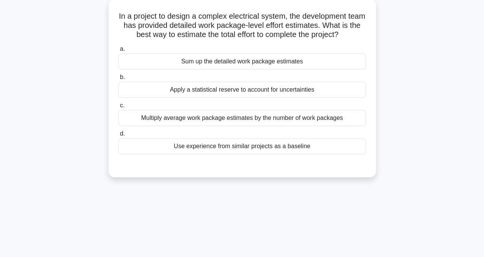
scroll to position [0, 0]
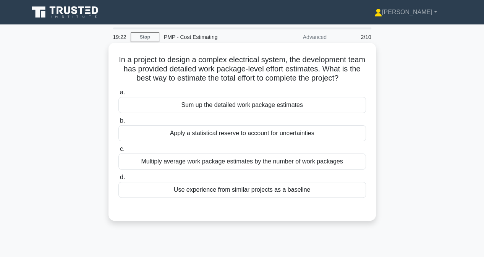
click at [226, 106] on div "Sum up the detailed work package estimates" at bounding box center [242, 105] width 248 height 16
click at [118, 95] on input "a. Sum up the detailed work package estimates" at bounding box center [118, 92] width 0 height 5
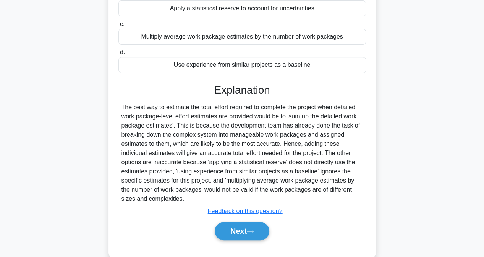
scroll to position [153, 0]
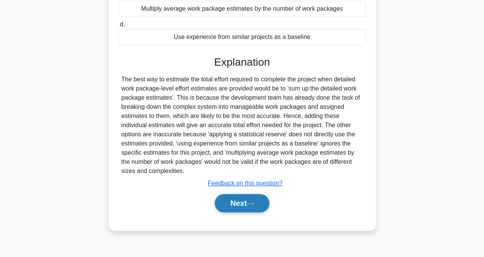
click at [241, 202] on button "Next" at bounding box center [242, 203] width 55 height 18
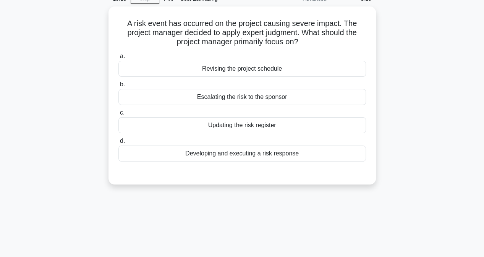
scroll to position [0, 0]
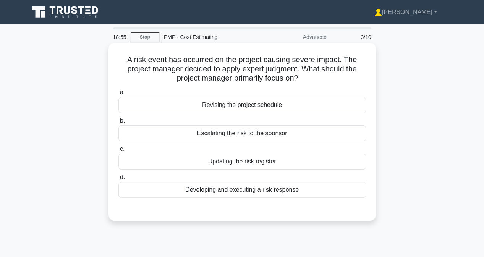
click at [215, 190] on div "Developing and executing a risk response" at bounding box center [242, 190] width 248 height 16
click at [118, 180] on input "d. Developing and executing a risk response" at bounding box center [118, 177] width 0 height 5
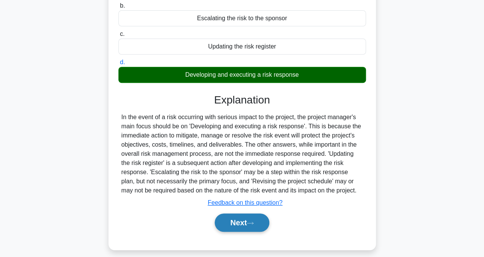
scroll to position [153, 0]
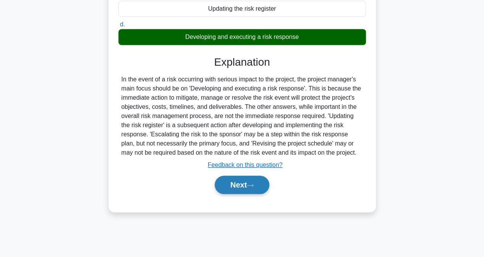
click at [232, 187] on button "Next" at bounding box center [242, 185] width 55 height 18
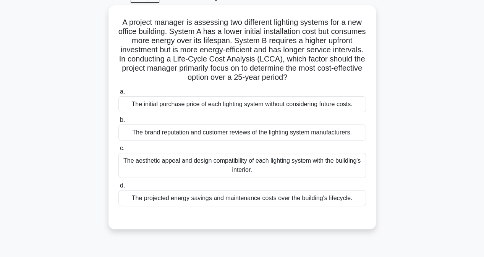
scroll to position [38, 0]
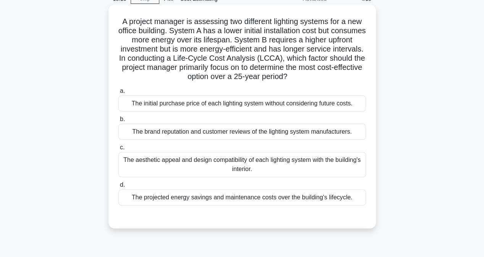
click at [167, 199] on div "The projected energy savings and maintenance costs over the building's lifecycl…" at bounding box center [242, 198] width 248 height 16
click at [118, 188] on input "d. The projected energy savings and maintenance costs over the building's lifec…" at bounding box center [118, 185] width 0 height 5
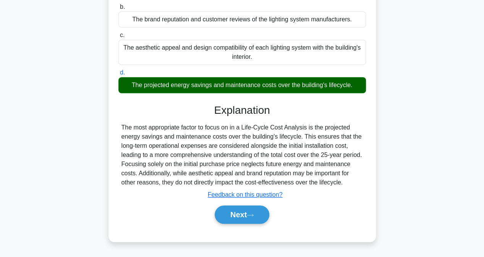
scroll to position [153, 0]
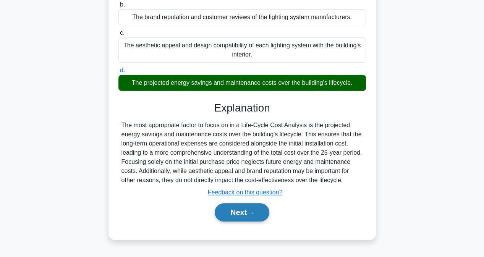
click at [244, 216] on button "Next" at bounding box center [242, 212] width 55 height 18
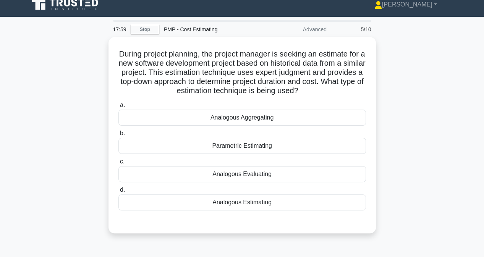
scroll to position [0, 0]
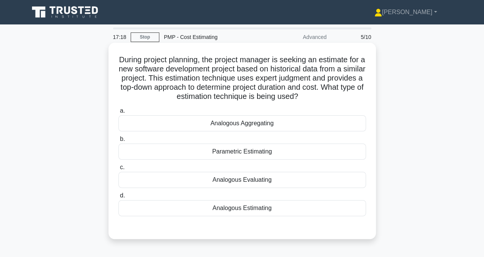
click at [169, 209] on div "Analogous Estimating" at bounding box center [242, 208] width 248 height 16
click at [118, 198] on input "d. Analogous Estimating" at bounding box center [118, 195] width 0 height 5
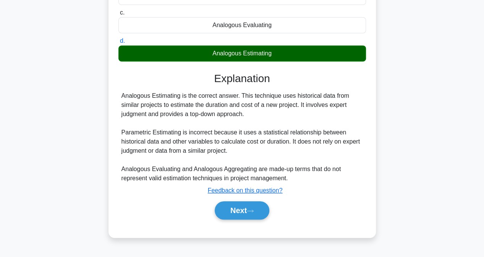
scroll to position [156, 0]
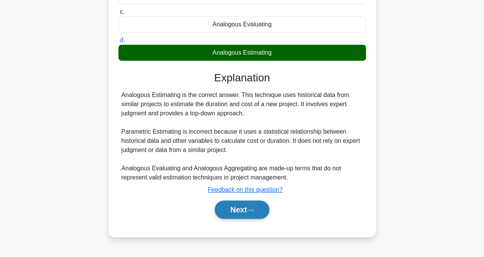
click at [232, 209] on button "Next" at bounding box center [242, 210] width 55 height 18
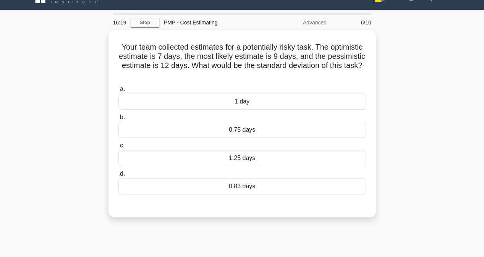
scroll to position [0, 0]
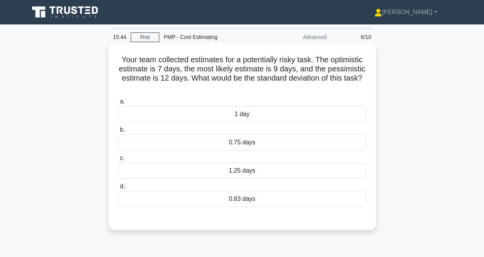
click at [261, 199] on div "0.83 days" at bounding box center [242, 199] width 248 height 16
click at [118, 189] on input "d. 0.83 days" at bounding box center [118, 186] width 0 height 5
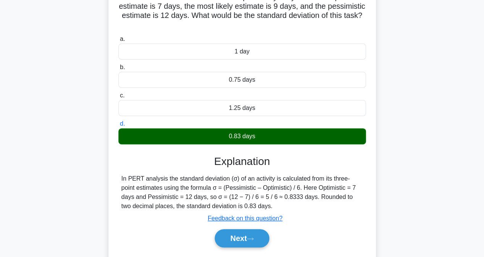
scroll to position [76, 0]
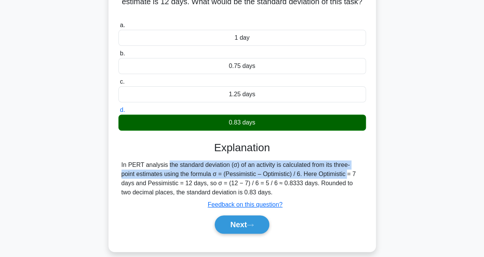
drag, startPoint x: 122, startPoint y: 165, endPoint x: 288, endPoint y: 176, distance: 167.0
click at [288, 176] on div "In PERT analysis the standard deviation (σ) of an activity is calculated from i…" at bounding box center [243, 179] width 242 height 37
copy div "In PERT analysis the standard deviation (σ) of an activity is calculated from i…"
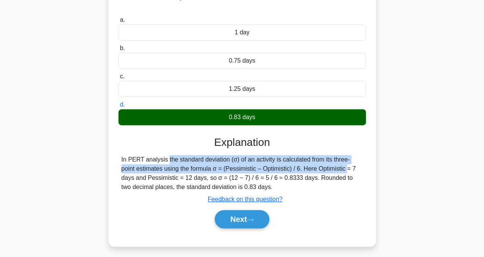
scroll to position [115, 0]
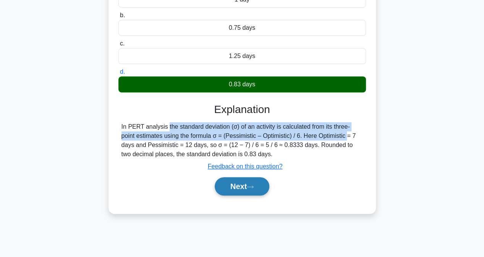
click at [225, 190] on button "Next" at bounding box center [242, 186] width 55 height 18
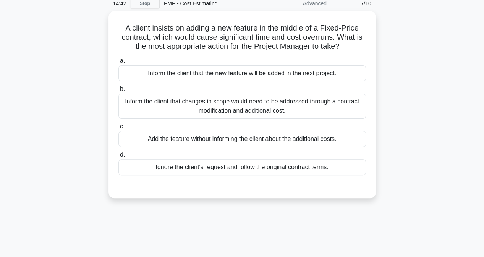
scroll to position [0, 0]
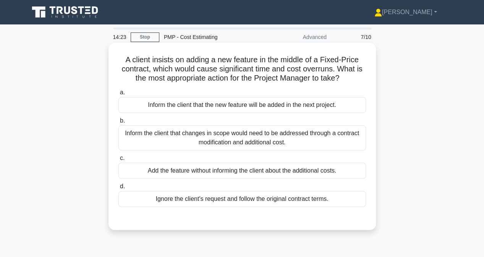
click at [198, 142] on div "Inform the client that changes in scope would need to be addressed through a co…" at bounding box center [242, 137] width 248 height 25
click at [118, 123] on input "b. Inform the client that changes in scope would need to be addressed through a…" at bounding box center [118, 120] width 0 height 5
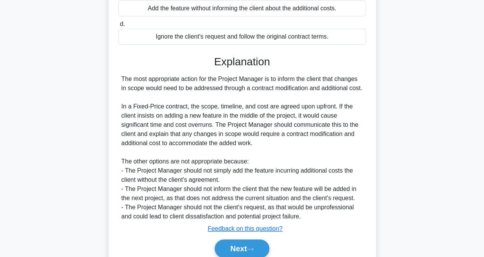
scroll to position [204, 0]
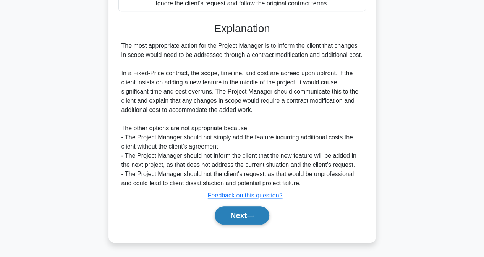
click at [224, 217] on button "Next" at bounding box center [242, 215] width 55 height 18
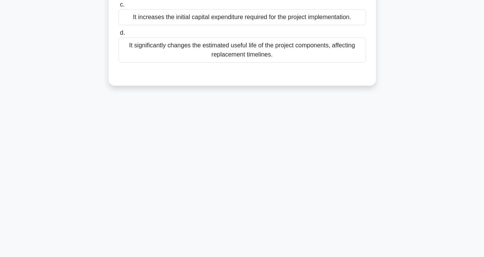
scroll to position [3, 0]
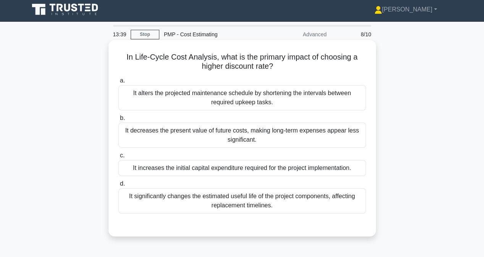
click at [187, 133] on div "It decreases the present value of future costs, making long-term expenses appea…" at bounding box center [242, 135] width 248 height 25
click at [118, 121] on input "b. It decreases the present value of future costs, making long-term expenses ap…" at bounding box center [118, 118] width 0 height 5
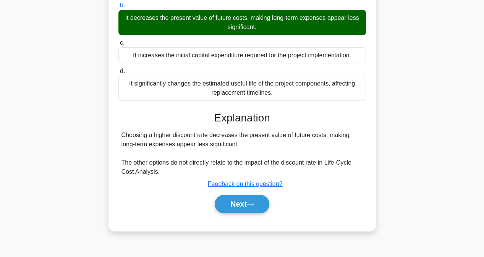
scroll to position [156, 0]
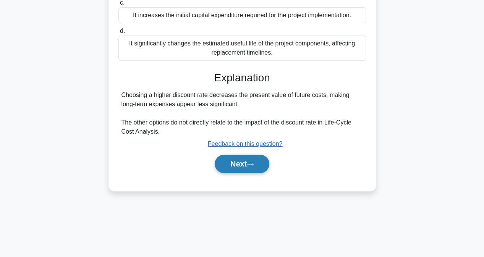
click at [238, 164] on button "Next" at bounding box center [242, 164] width 55 height 18
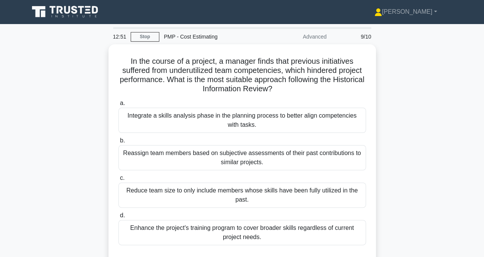
scroll to position [0, 0]
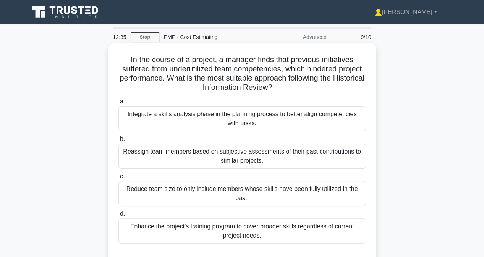
click at [145, 122] on div "Integrate a skills analysis phase in the planning process to better align compe…" at bounding box center [242, 118] width 248 height 25
click at [118, 104] on input "a. Integrate a skills analysis phase in the planning process to better align co…" at bounding box center [118, 101] width 0 height 5
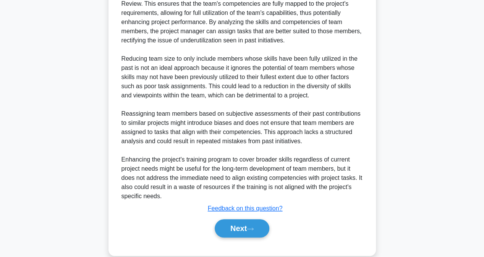
scroll to position [305, 0]
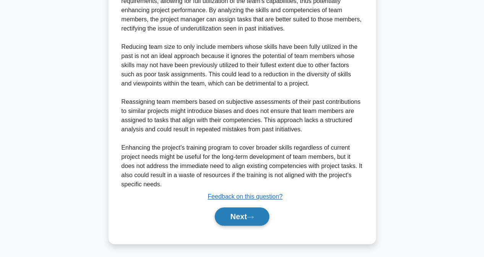
click at [232, 216] on button "Next" at bounding box center [242, 217] width 55 height 18
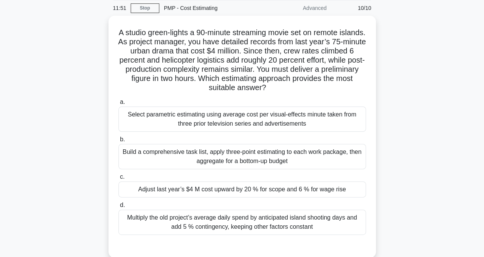
scroll to position [41, 0]
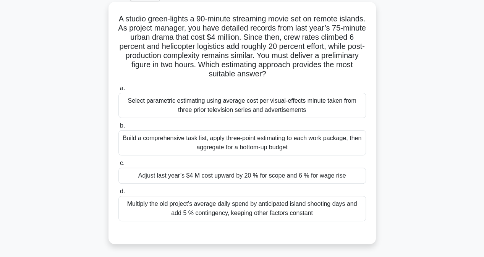
click at [141, 138] on div "Build a comprehensive task list, apply three-point estimating to each work pack…" at bounding box center [242, 142] width 248 height 25
click at [118, 128] on input "b. Build a comprehensive task list, apply three-point estimating to each work p…" at bounding box center [118, 125] width 0 height 5
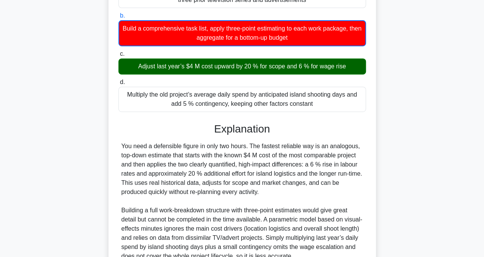
scroll to position [223, 0]
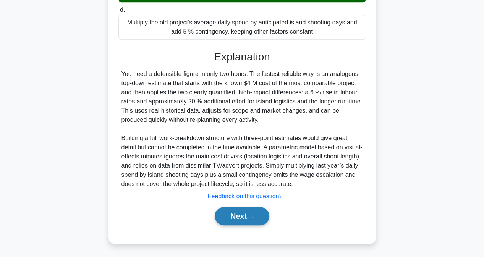
click at [226, 215] on button "Next" at bounding box center [242, 216] width 55 height 18
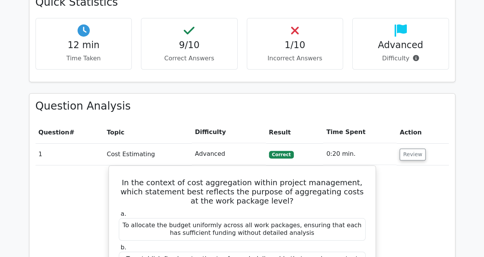
scroll to position [156, 0]
